Goal: Check status: Check status

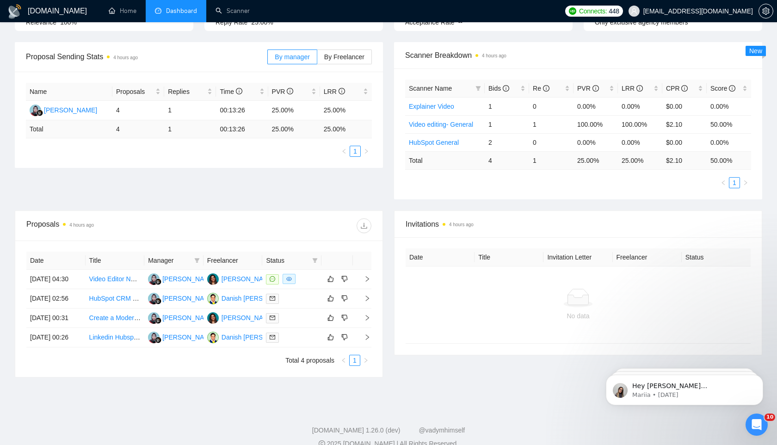
scroll to position [121, 0]
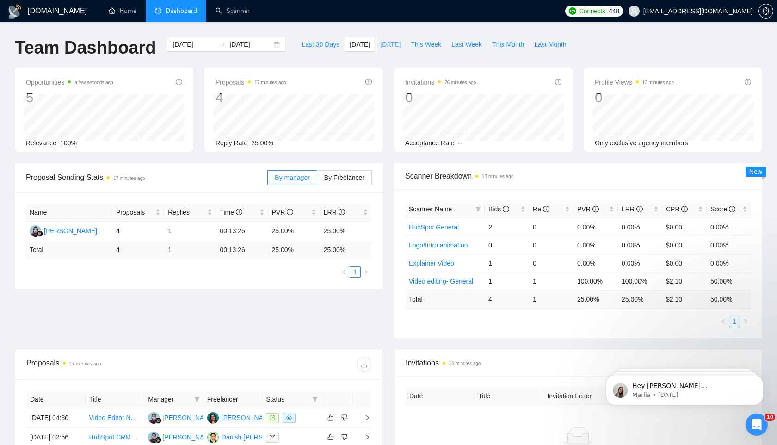
click at [380, 45] on span "[DATE]" at bounding box center [390, 44] width 20 height 10
type input "[DATE]"
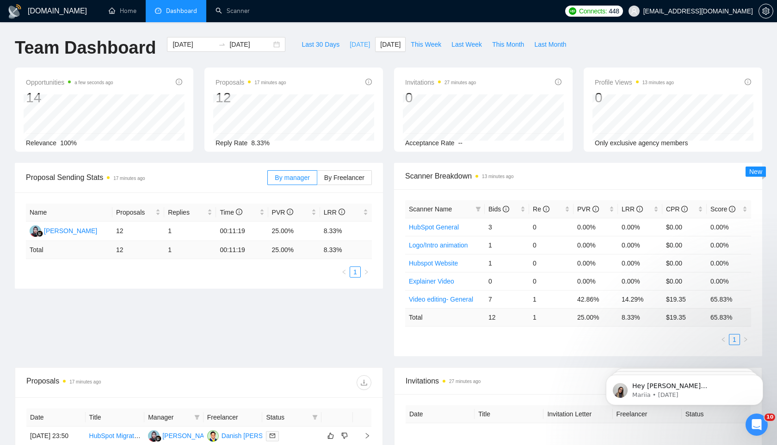
click at [352, 43] on span "[DATE]" at bounding box center [360, 44] width 20 height 10
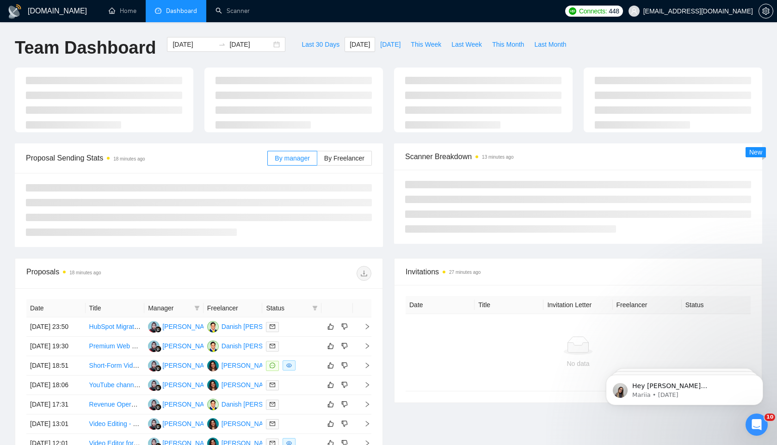
type input "[DATE]"
